Goal: Navigation & Orientation: Find specific page/section

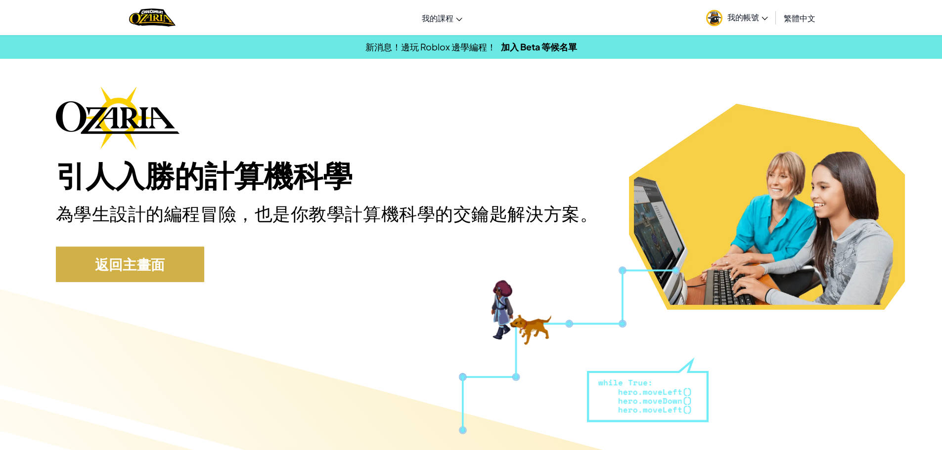
drag, startPoint x: 142, startPoint y: 230, endPoint x: 143, endPoint y: 246, distance: 15.8
click at [142, 232] on div "引人入勝的計算機科學 為學生設計的編程冒險，也是你教學計算機科學的交鑰匙解決方案。 返回主畫面" at bounding box center [471, 189] width 831 height 206
click at [143, 248] on link "返回主畫面" at bounding box center [130, 265] width 148 height 36
